Goal: Information Seeking & Learning: Learn about a topic

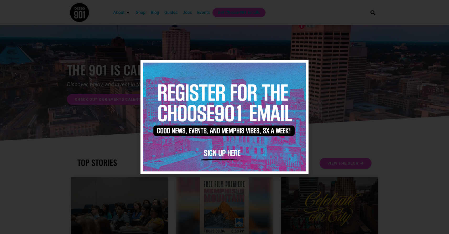
click at [301, 66] on icon "Close" at bounding box center [301, 67] width 4 height 4
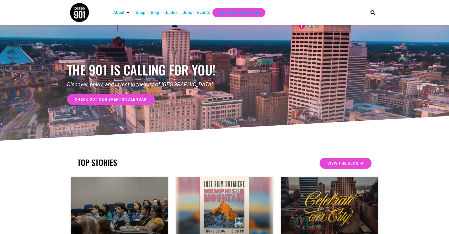
click at [189, 10] on div "Jobs" at bounding box center [187, 12] width 9 height 6
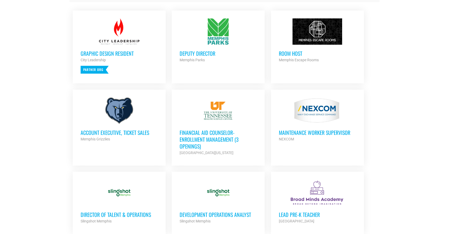
scroll to position [230, 0]
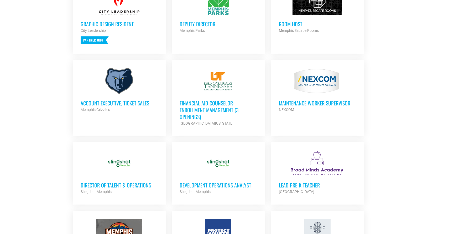
click at [56, 82] on section "Looking to make career moves in [GEOGRAPHIC_DATA]? From tech to teaching, medic…" at bounding box center [224, 188] width 449 height 666
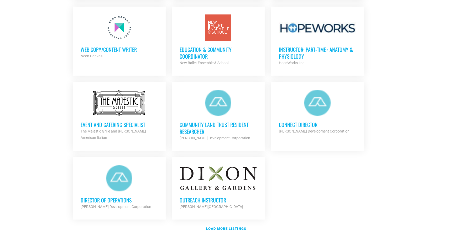
scroll to position [564, 0]
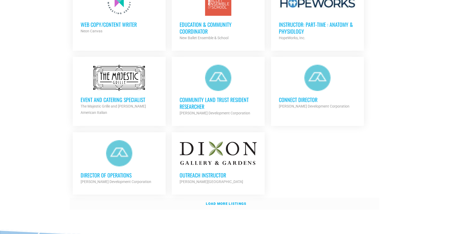
click at [214, 201] on strong "Load more listings" at bounding box center [226, 203] width 40 height 4
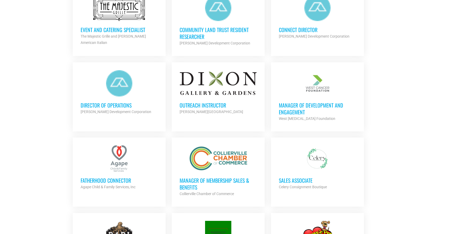
scroll to position [640, 0]
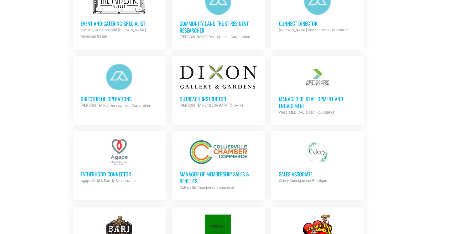
click at [64, 126] on section "Looking to make career moves in [GEOGRAPHIC_DATA]? From tech to teaching, medic…" at bounding box center [224, 73] width 449 height 1199
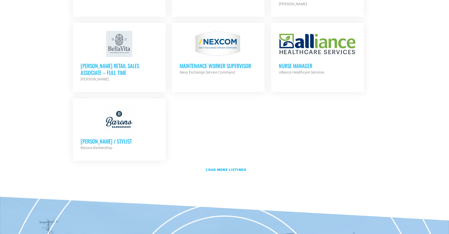
scroll to position [1135, 0]
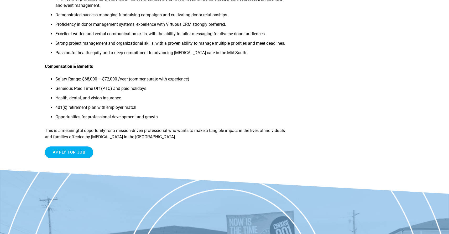
scroll to position [63, 0]
